Goal: Check status: Check status

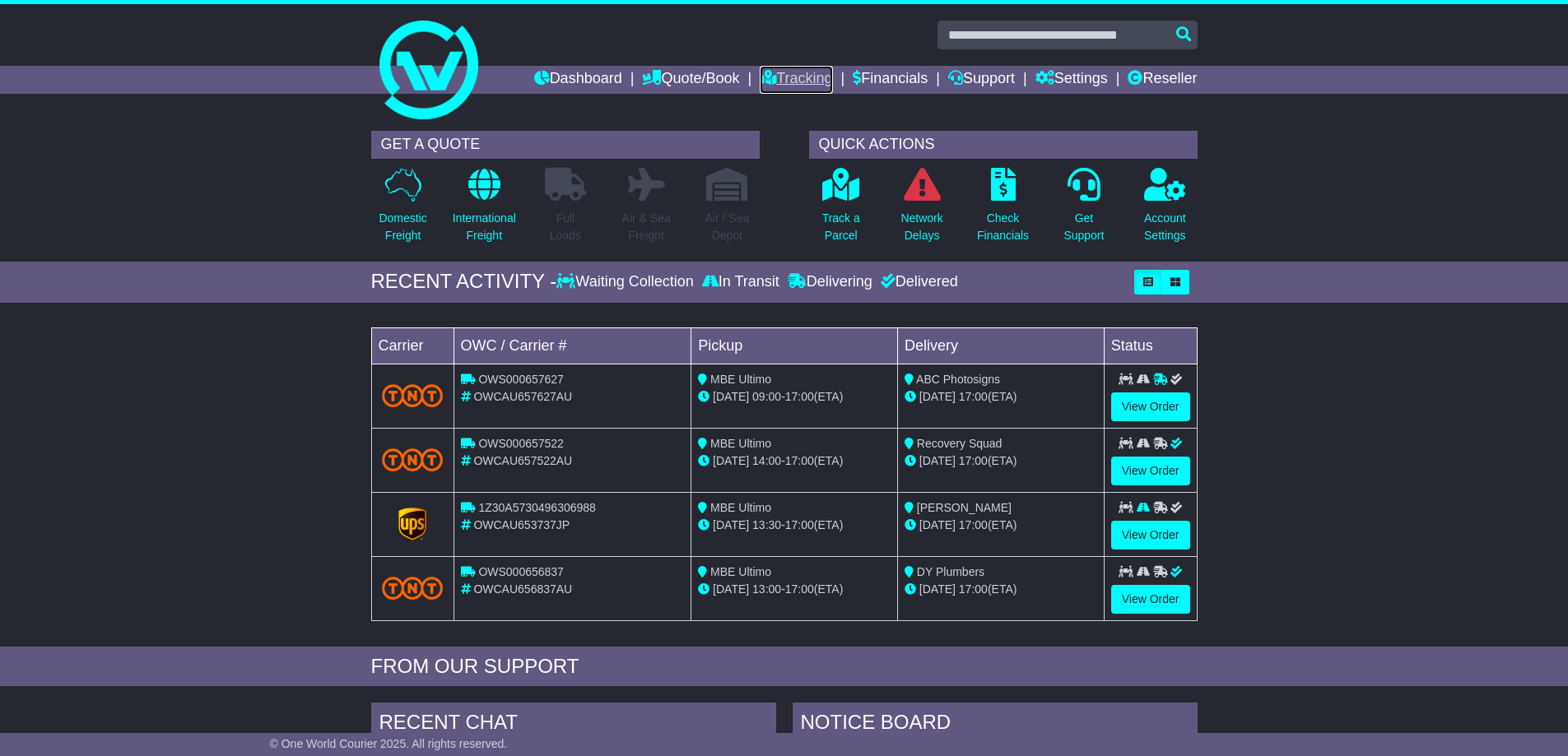
click at [794, 70] on link "Tracking" at bounding box center [796, 79] width 72 height 28
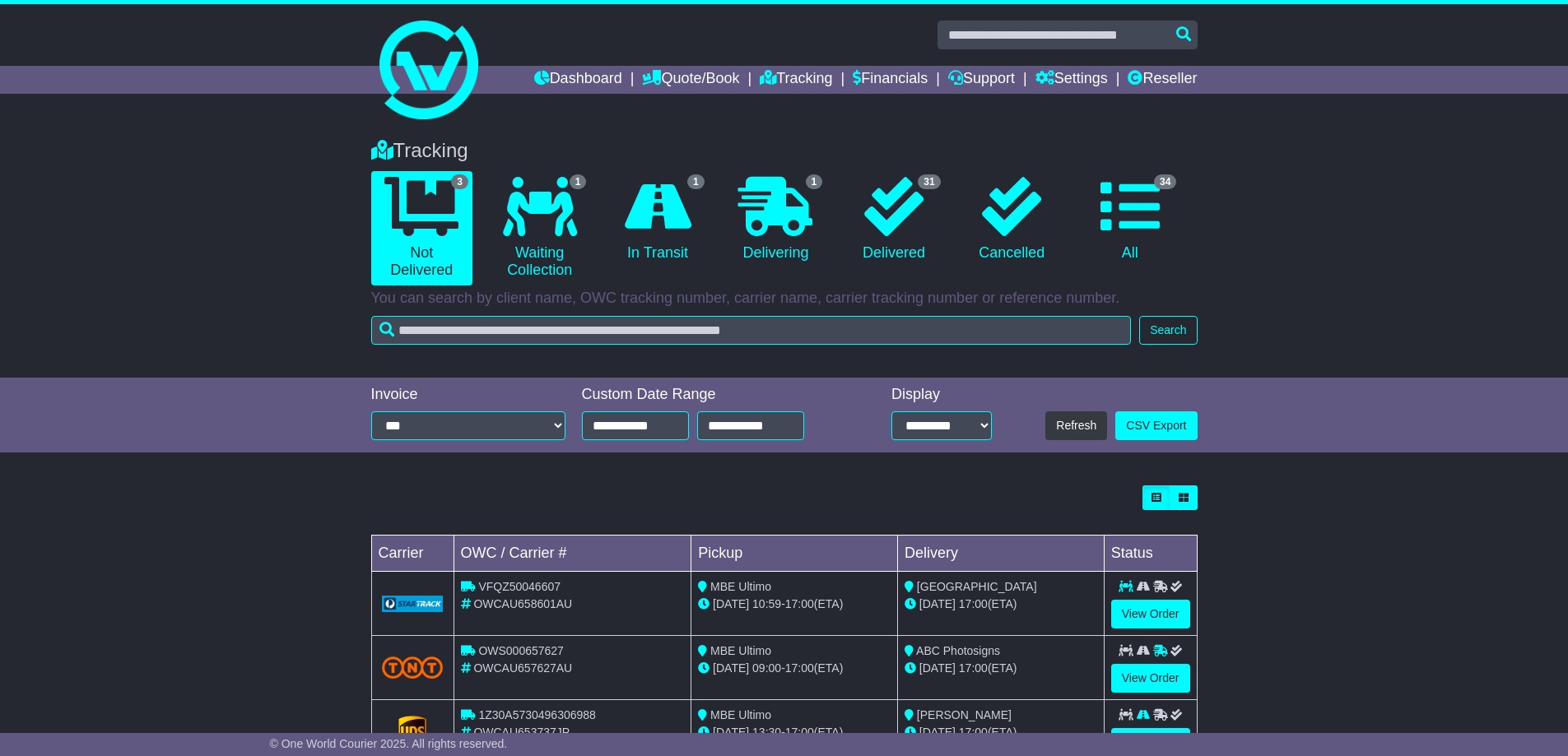
click at [535, 606] on span "OWCAU658601AU" at bounding box center [523, 604] width 99 height 13
copy span "OWCAU658601AU"
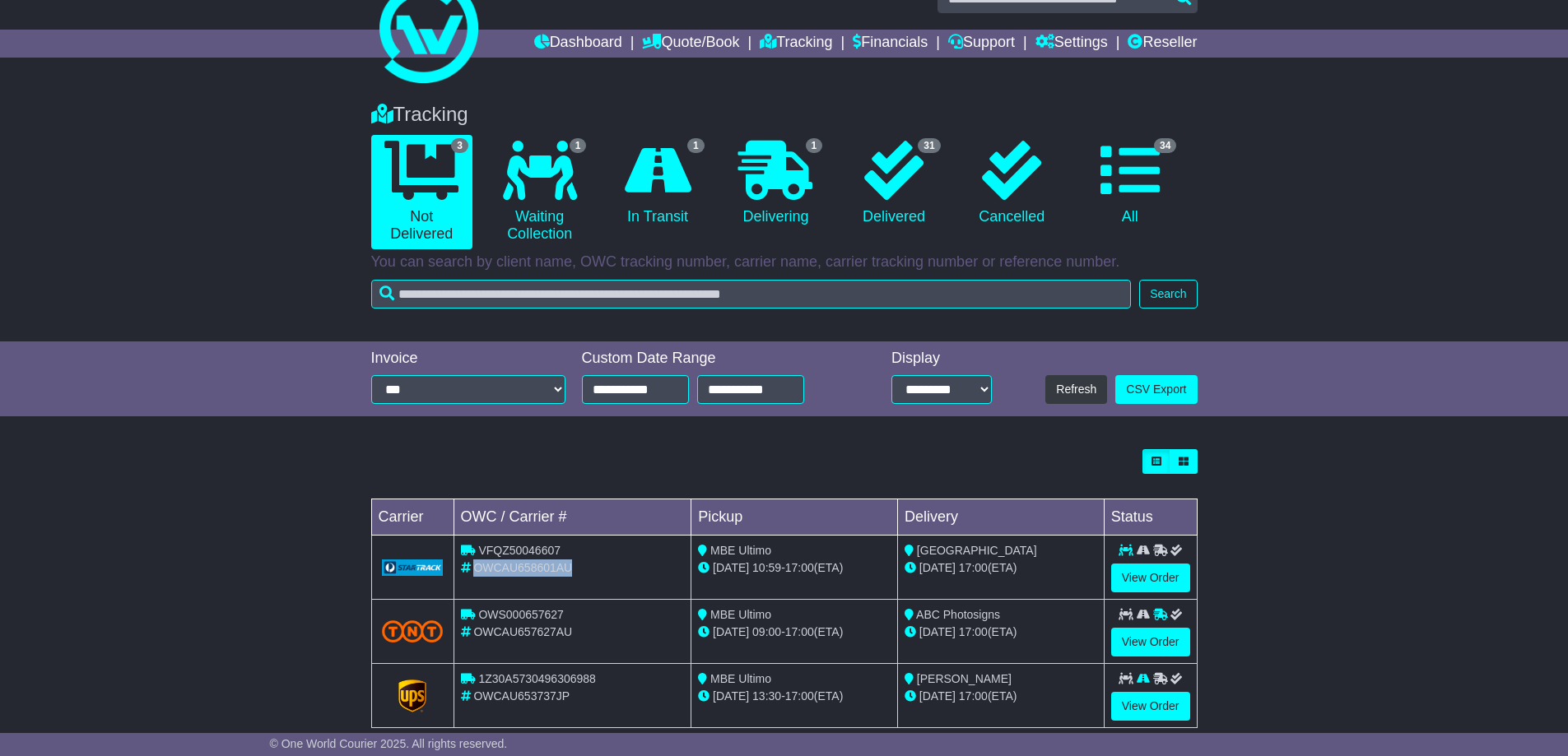
scroll to position [67, 0]
